Goal: Check status: Check status

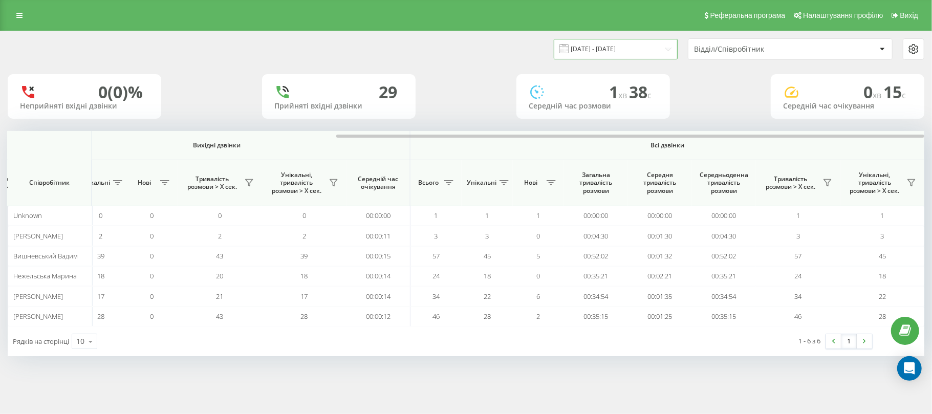
click at [574, 48] on input "[DATE] - [DATE]" at bounding box center [616, 49] width 124 height 20
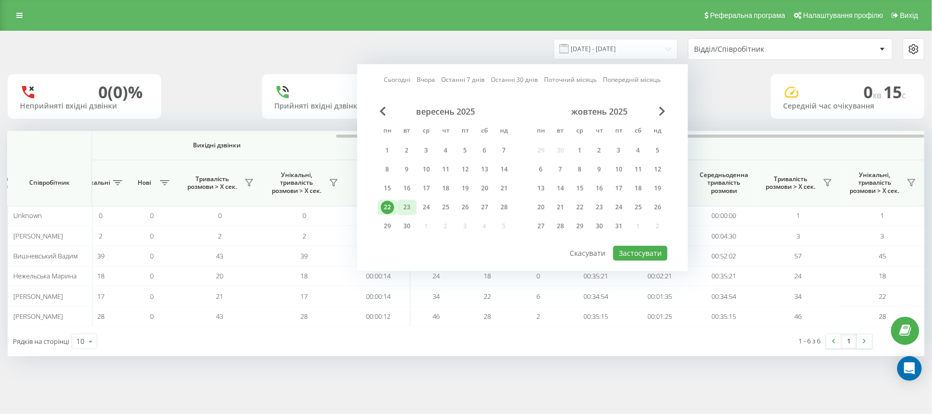
click at [407, 206] on div "23" at bounding box center [406, 207] width 13 height 13
click at [632, 251] on button "Застосувати" at bounding box center [640, 253] width 54 height 15
type input "[DATE] - [DATE]"
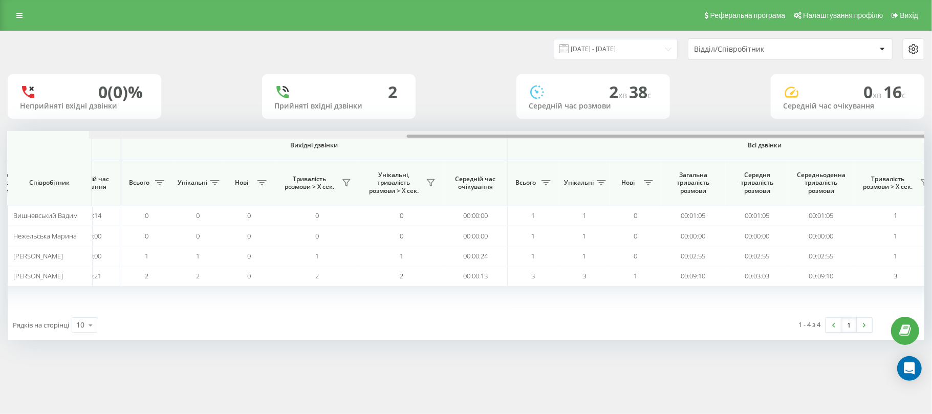
scroll to position [0, 511]
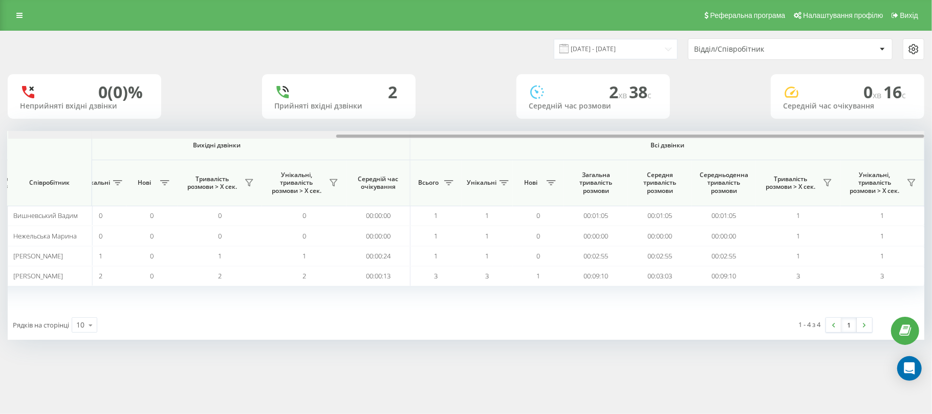
drag, startPoint x: 0, startPoint y: 0, endPoint x: 739, endPoint y: 136, distance: 751.5
click at [739, 136] on div at bounding box center [630, 136] width 588 height 3
